Goal: Task Accomplishment & Management: Use online tool/utility

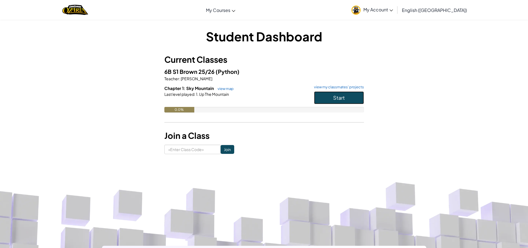
click at [341, 97] on span "Start" at bounding box center [339, 97] width 12 height 6
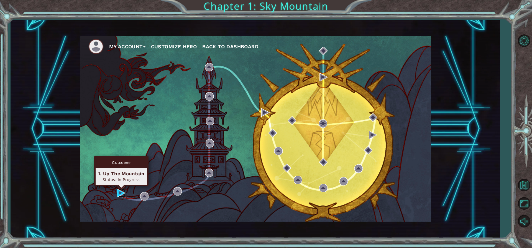
click at [118, 193] on img at bounding box center [121, 192] width 8 height 8
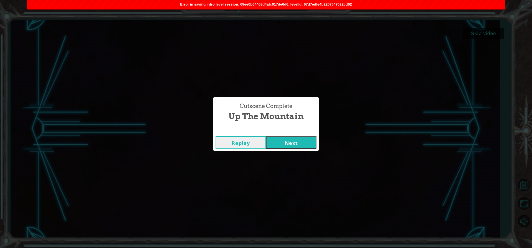
click at [276, 140] on button "Next" at bounding box center [291, 142] width 50 height 12
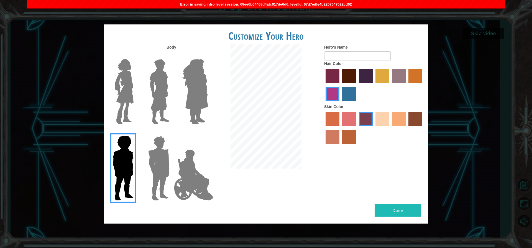
click at [167, 91] on img at bounding box center [159, 91] width 25 height 69
click at [172, 55] on input "Hero Lars" at bounding box center [172, 55] width 0 height 0
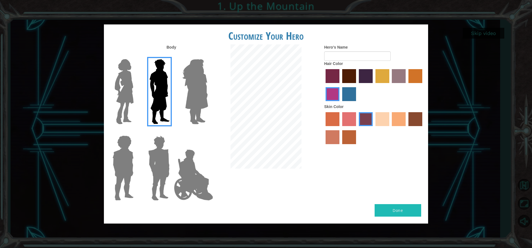
click at [419, 116] on label "karma skin color" at bounding box center [416, 119] width 14 height 14
click at [407, 128] on input "karma skin color" at bounding box center [407, 128] width 0 height 0
click at [353, 76] on label "maroon hair color" at bounding box center [349, 76] width 14 height 14
click at [340, 85] on input "maroon hair color" at bounding box center [340, 85] width 0 height 0
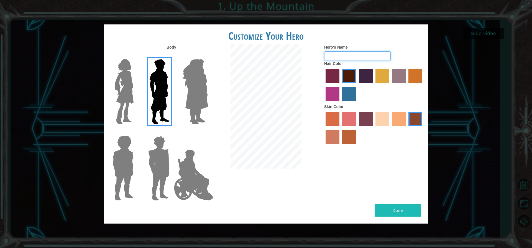
click at [353, 55] on input "Hero's Name" at bounding box center [357, 55] width 67 height 9
type input "Gandalf"
click at [396, 208] on button "Done" at bounding box center [398, 210] width 47 height 12
click at [396, 201] on div "Body Hero's Name Gandalf Hair Color Skin Color" at bounding box center [266, 123] width 324 height 159
click at [402, 203] on div "Body Hero's Name Gandalf Hair Color Skin Color" at bounding box center [266, 123] width 324 height 159
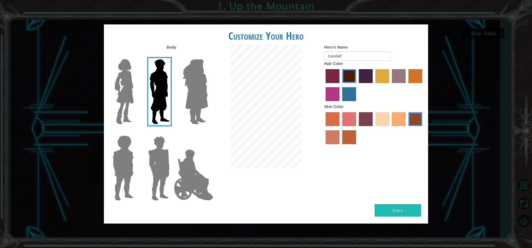
click at [407, 201] on div "Body Hero's Name Gandalf Hair Color Skin Color" at bounding box center [266, 123] width 324 height 159
drag, startPoint x: 408, startPoint y: 201, endPoint x: 403, endPoint y: 218, distance: 17.4
click at [403, 218] on div "Customize Your Hero Body Hero's Name Gandalf Hair Color Skin Color Done" at bounding box center [266, 123] width 324 height 199
